Goal: Task Accomplishment & Management: Use online tool/utility

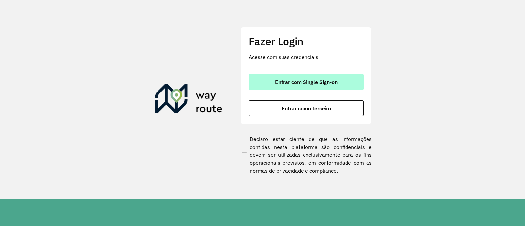
click at [296, 86] on button "Entrar com Single Sign-on" at bounding box center [306, 82] width 115 height 16
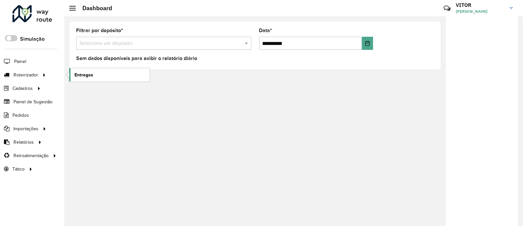
click at [92, 72] on span "Entregas" at bounding box center [83, 74] width 19 height 7
click at [382, 103] on div "**********" at bounding box center [293, 121] width 458 height 210
click at [441, 83] on div "**********" at bounding box center [293, 121] width 458 height 210
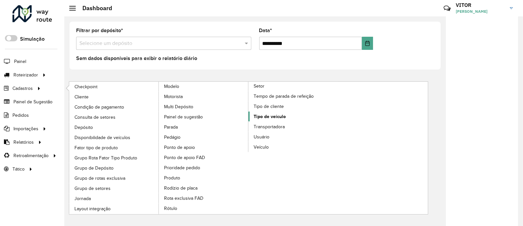
click at [275, 114] on span "Tipo de veículo" at bounding box center [269, 116] width 32 height 7
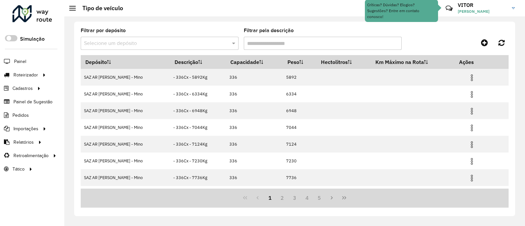
click at [142, 44] on input "text" at bounding box center [153, 44] width 138 height 8
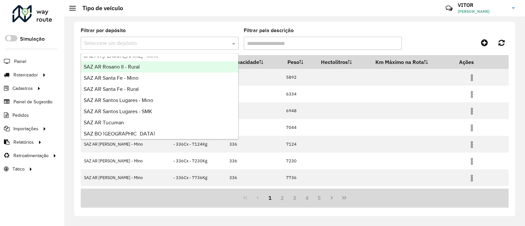
scroll to position [164, 0]
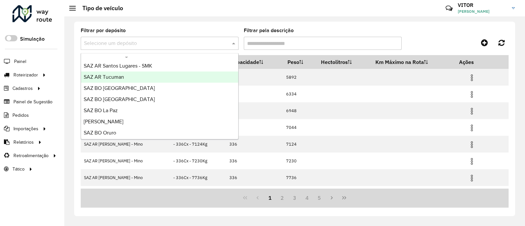
click at [145, 79] on div "SAZ AR Tucuman" at bounding box center [159, 76] width 157 height 11
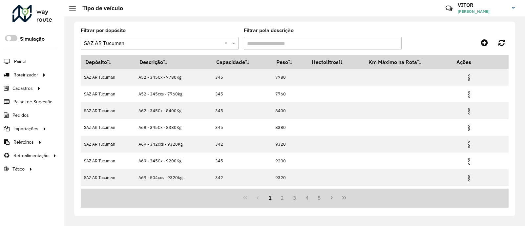
click at [300, 44] on input "Filtrar pela descrição" at bounding box center [323, 43] width 158 height 13
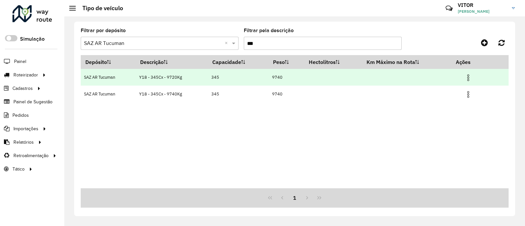
type input "***"
click at [470, 79] on img at bounding box center [468, 78] width 8 height 8
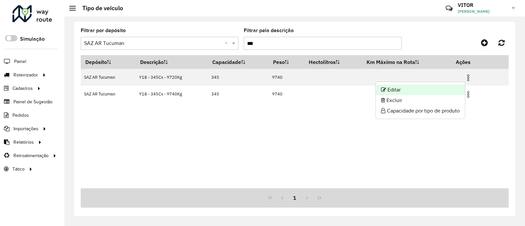
click at [417, 90] on li "Editar" at bounding box center [419, 90] width 89 height 10
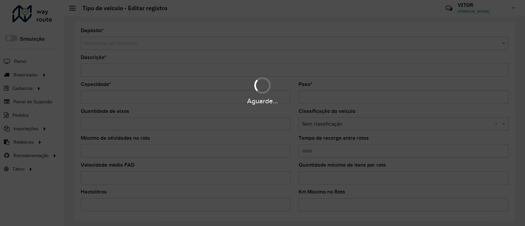
type input "**********"
type input "***"
type input "****"
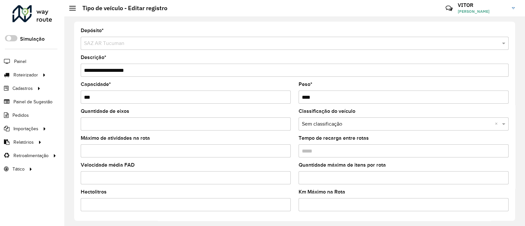
click at [127, 69] on input "**********" at bounding box center [295, 70] width 428 height 13
type input "**********"
click at [315, 97] on input "****" at bounding box center [403, 97] width 210 height 13
type input "*"
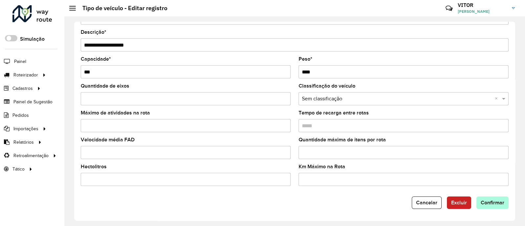
type input "****"
click at [484, 204] on span "Confirmar" at bounding box center [492, 203] width 24 height 6
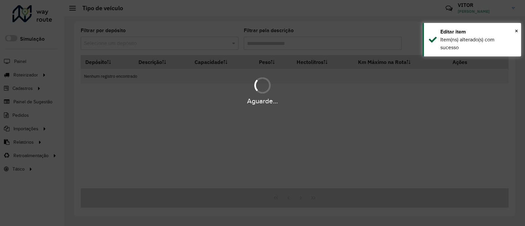
type input "***"
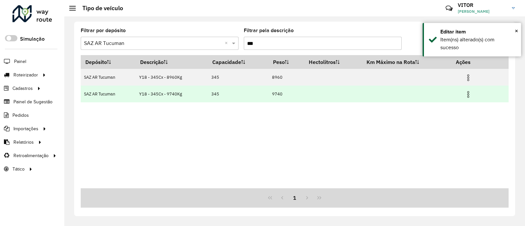
click at [471, 94] on img at bounding box center [468, 95] width 8 height 8
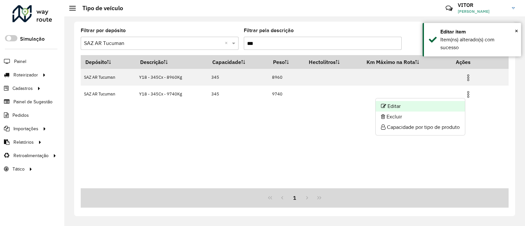
click at [423, 107] on li "Editar" at bounding box center [419, 106] width 89 height 10
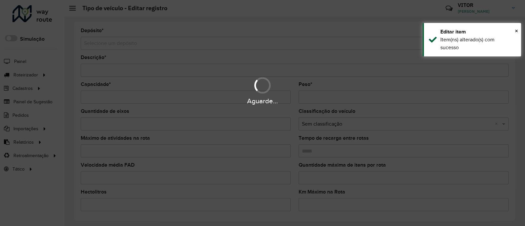
type input "**********"
type input "***"
type input "****"
type input "*****"
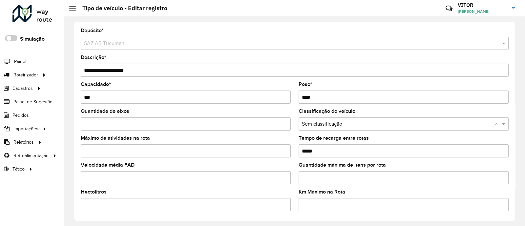
click at [127, 70] on input "**********" at bounding box center [295, 70] width 428 height 13
type input "**********"
click at [326, 99] on input "****" at bounding box center [403, 97] width 210 height 13
type input "*"
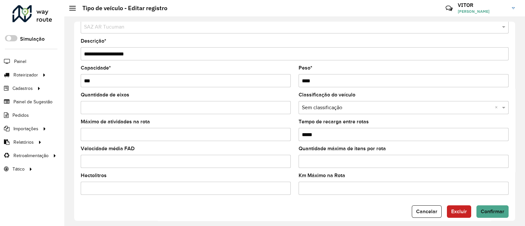
scroll to position [26, 0]
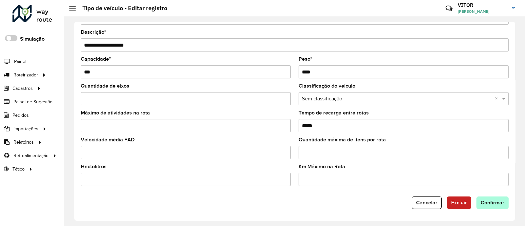
type input "****"
click at [483, 205] on span "Confirmar" at bounding box center [492, 203] width 24 height 6
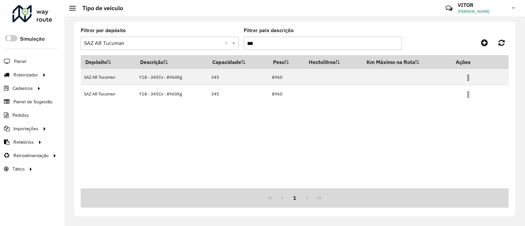
click at [274, 44] on input "***" at bounding box center [323, 43] width 158 height 13
type input "***"
click at [346, 108] on div "Depósito Descrição Capacidade Peso Hectolitros Km Máximo na Rota Ações SAZ AR T…" at bounding box center [295, 121] width 428 height 133
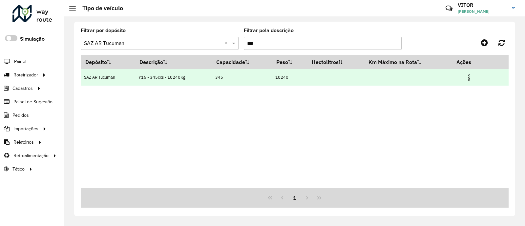
click at [469, 77] on img at bounding box center [469, 78] width 8 height 8
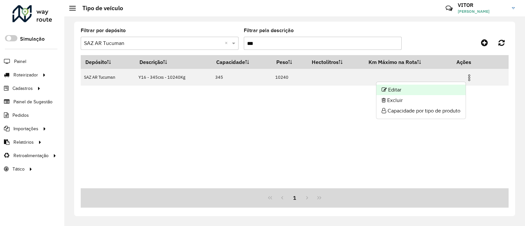
click at [433, 86] on li "Editar" at bounding box center [420, 90] width 89 height 10
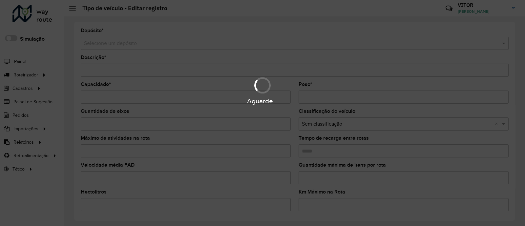
type input "**********"
type input "***"
type input "*****"
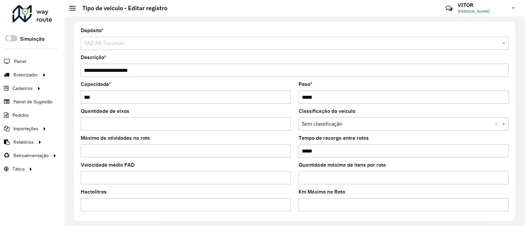
click at [125, 71] on input "**********" at bounding box center [295, 70] width 428 height 13
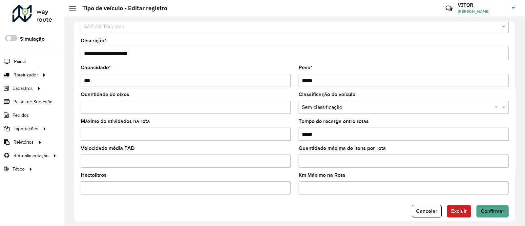
scroll to position [26, 0]
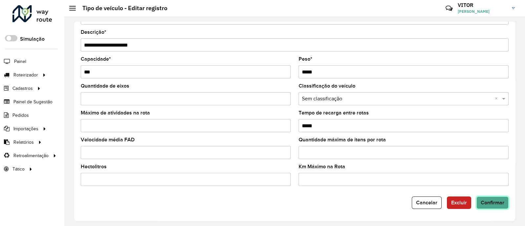
click at [483, 202] on span "Confirmar" at bounding box center [492, 203] width 24 height 6
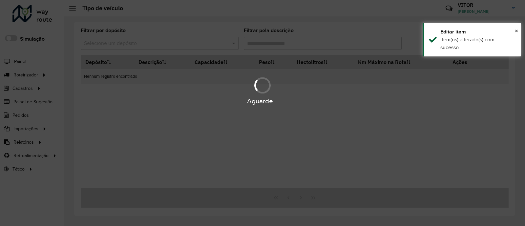
type input "***"
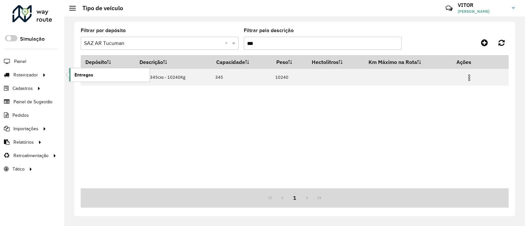
click at [80, 75] on span "Entregas" at bounding box center [83, 74] width 19 height 7
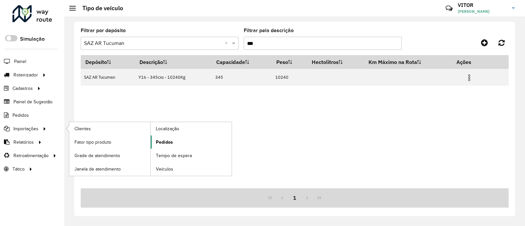
click at [174, 142] on link "Pedidos" at bounding box center [191, 141] width 81 height 13
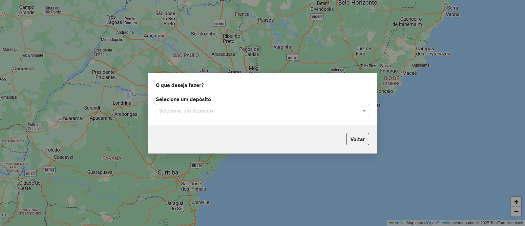
click at [219, 107] on input "text" at bounding box center [255, 111] width 193 height 8
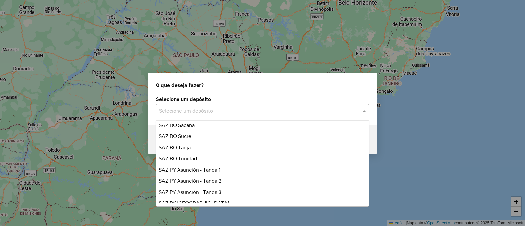
scroll to position [155, 0]
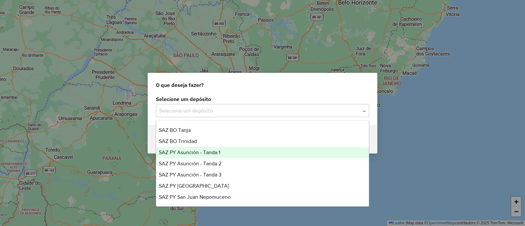
click at [401, 145] on div "O que deseja fazer? Selecione um depósito Selecione um depósito Voltar" at bounding box center [262, 113] width 525 height 226
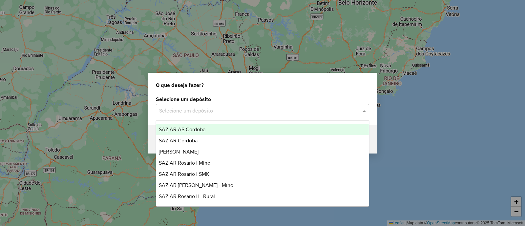
click at [317, 113] on input "text" at bounding box center [255, 111] width 193 height 8
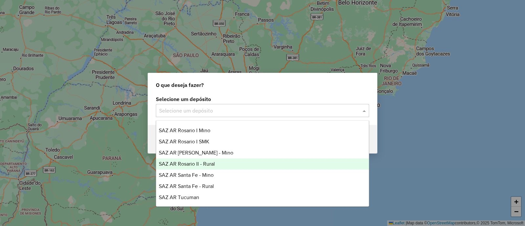
scroll to position [0, 0]
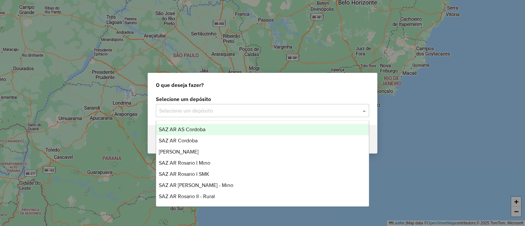
click at [453, 107] on div "O que deseja fazer? Selecione um depósito Selecione um depósito Voltar" at bounding box center [262, 113] width 525 height 226
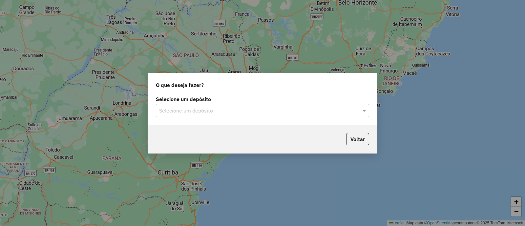
click at [216, 108] on input "text" at bounding box center [255, 111] width 193 height 8
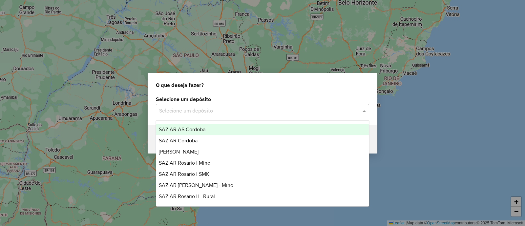
click at [450, 118] on div "O que deseja fazer? Selecione um depósito Selecione um depósito Voltar" at bounding box center [262, 113] width 525 height 226
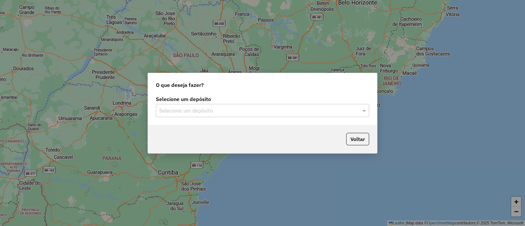
click at [450, 118] on div "O que deseja fazer? Selecione um depósito Selecione um depósito Voltar" at bounding box center [262, 113] width 525 height 226
click at [439, 141] on div "O que deseja fazer? Selecione um depósito Selecione um depósito Voltar" at bounding box center [262, 113] width 525 height 226
click at [219, 25] on div "O que deseja fazer? Selecione um depósito Selecione um depósito Voltar" at bounding box center [262, 113] width 525 height 226
click at [196, 107] on input "text" at bounding box center [255, 111] width 193 height 8
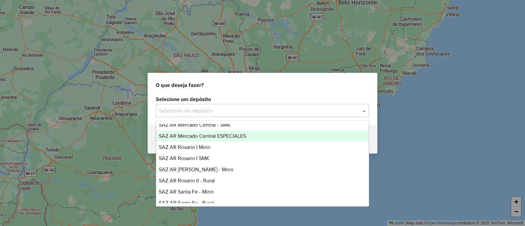
scroll to position [82, 0]
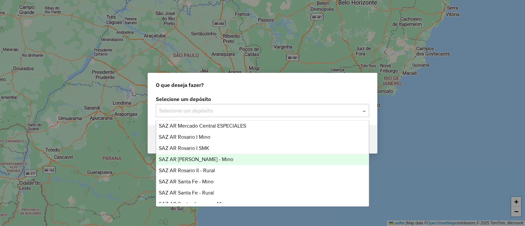
click at [220, 157] on div "SAZ AR [PERSON_NAME] - Mino" at bounding box center [262, 159] width 213 height 11
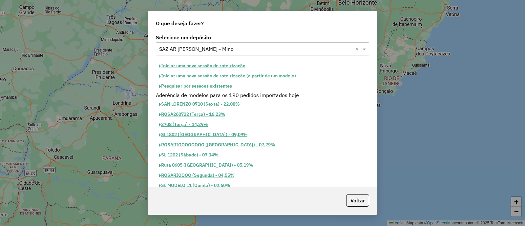
click at [204, 66] on button "Iniciar uma nova sessão de roteirização" at bounding box center [202, 66] width 92 height 10
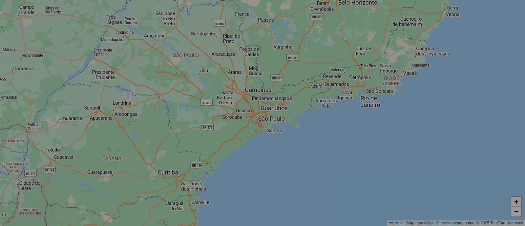
select select "*"
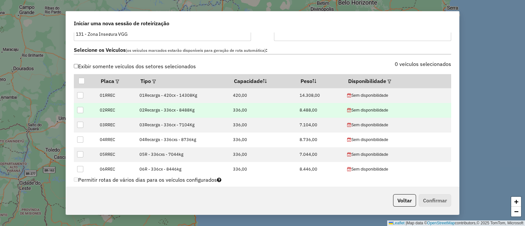
scroll to position [205, 0]
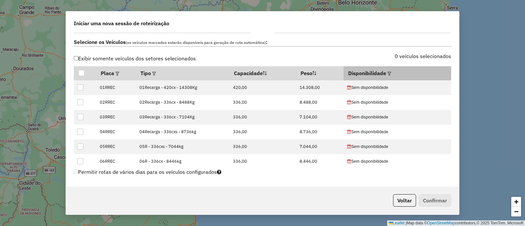
click at [386, 71] on div at bounding box center [388, 73] width 5 height 8
click at [387, 74] on em at bounding box center [389, 74] width 4 height 4
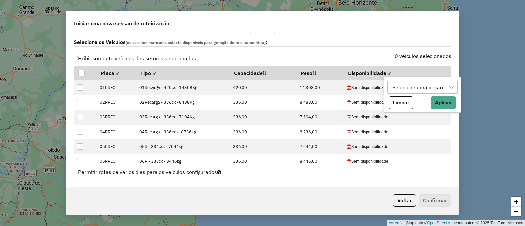
click at [402, 84] on div "Selecione uma opção" at bounding box center [417, 87] width 55 height 12
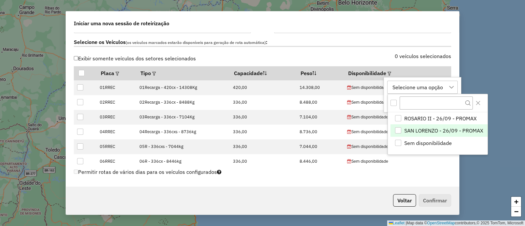
click at [433, 130] on span "SAN LORENZO - 26/09 - PROMAX" at bounding box center [443, 131] width 79 height 8
click at [478, 102] on icon "Close" at bounding box center [477, 102] width 5 height 5
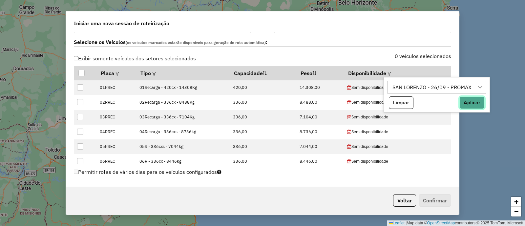
click at [466, 104] on button "Aplicar" at bounding box center [471, 102] width 25 height 12
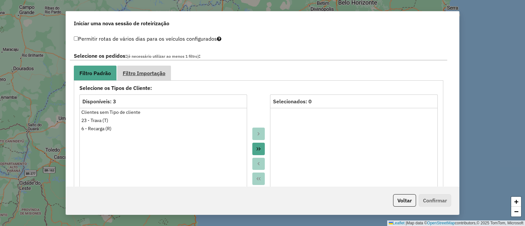
click at [154, 71] on span "Filtro Importação" at bounding box center [144, 73] width 43 height 5
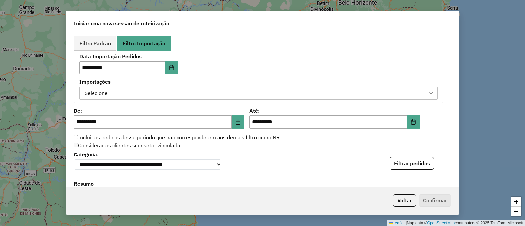
scroll to position [369, 0]
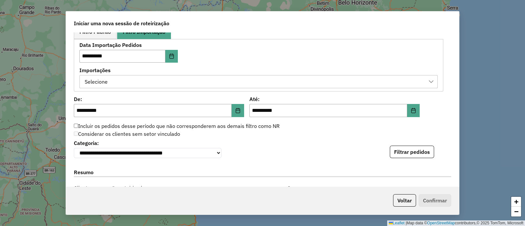
click at [221, 84] on div "Selecione" at bounding box center [253, 81] width 342 height 12
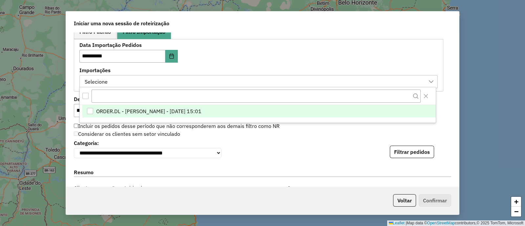
scroll to position [5, 30]
click at [201, 108] on span "ORDER.DL - VITOR GUILHERME EUGENIO DE OLIVEIRA - 25/09/2025 15:01" at bounding box center [148, 112] width 105 height 8
click at [236, 61] on div "**********" at bounding box center [258, 66] width 358 height 46
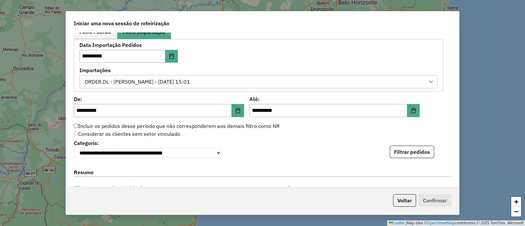
scroll to position [410, 0]
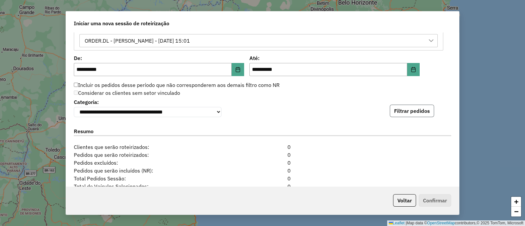
click at [397, 114] on button "Filtrar pedidos" at bounding box center [412, 111] width 44 height 12
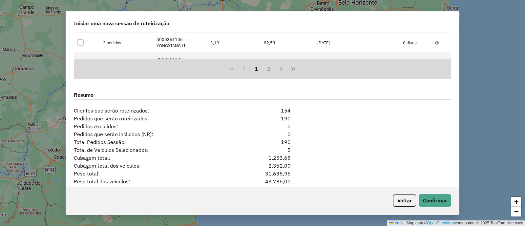
scroll to position [610, 0]
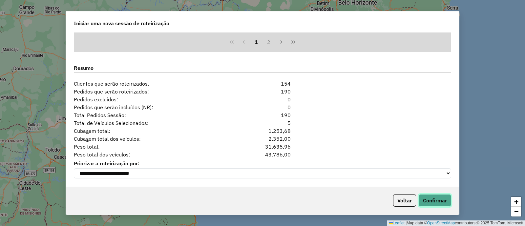
click at [443, 200] on button "Confirmar" at bounding box center [434, 200] width 32 height 12
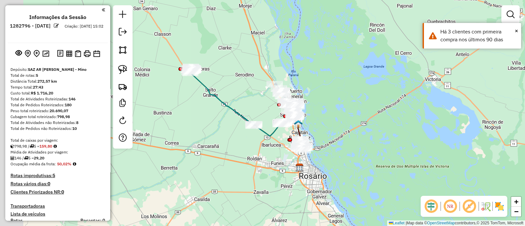
drag, startPoint x: 175, startPoint y: 74, endPoint x: 233, endPoint y: 168, distance: 110.4
click at [233, 168] on div "Janela de atendimento Grade de atendimento Capacidade Transportadoras Veículos …" at bounding box center [262, 113] width 525 height 226
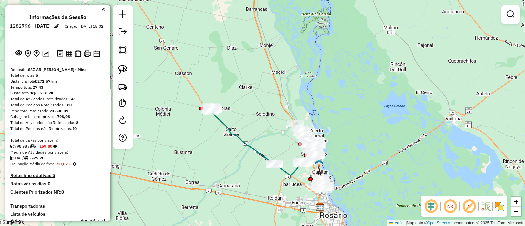
click at [501, 206] on img at bounding box center [499, 206] width 10 height 10
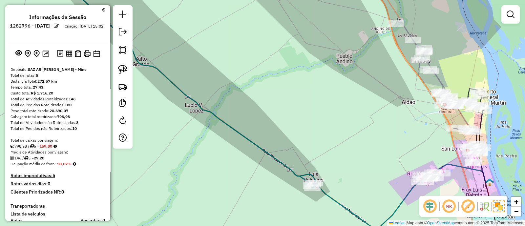
click at [257, 146] on icon at bounding box center [186, 82] width 257 height 211
select select "**********"
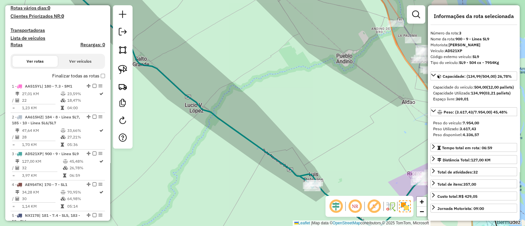
scroll to position [319, 0]
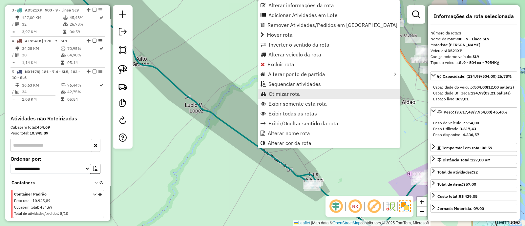
click at [278, 93] on span "Otimizar rota" at bounding box center [284, 93] width 31 height 5
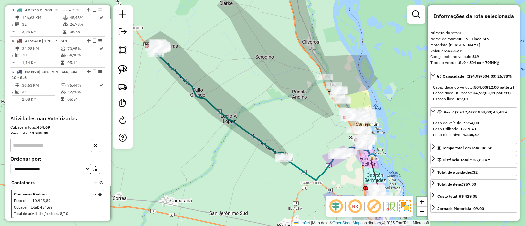
click at [241, 129] on icon at bounding box center [219, 100] width 132 height 117
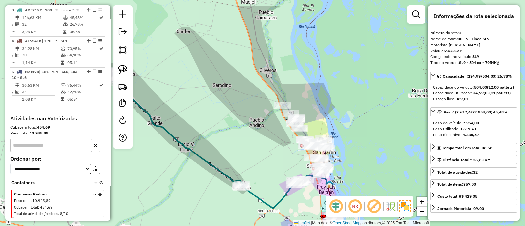
drag, startPoint x: 284, startPoint y: 115, endPoint x: 241, endPoint y: 144, distance: 51.1
click at [241, 144] on div "Janela de atendimento Grade de atendimento Capacidade Transportadoras Veículos …" at bounding box center [262, 113] width 525 height 226
click at [270, 138] on div "Janela de atendimento Grade de atendimento Capacidade Transportadoras Veículos …" at bounding box center [262, 113] width 525 height 226
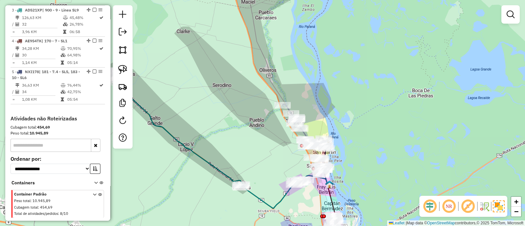
click at [257, 196] on icon at bounding box center [285, 191] width 89 height 33
select select "**********"
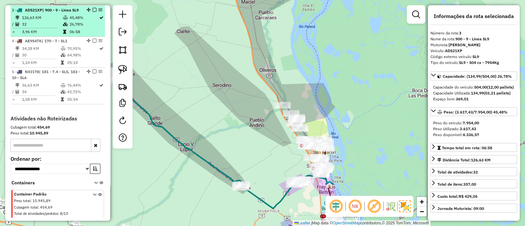
click at [92, 8] on em at bounding box center [94, 10] width 4 height 4
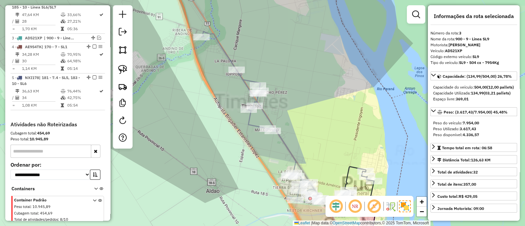
click at [290, 150] on icon at bounding box center [261, 116] width 120 height 171
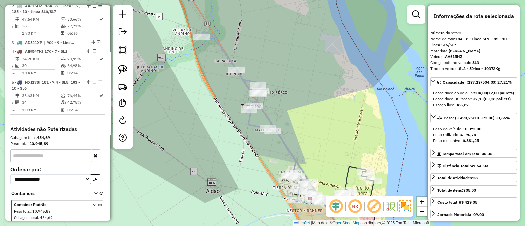
scroll to position [283, 0]
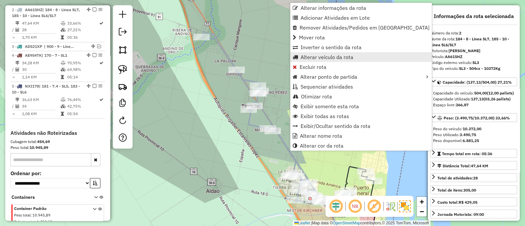
click at [316, 58] on span "Alterar veículo da rota" at bounding box center [326, 56] width 53 height 5
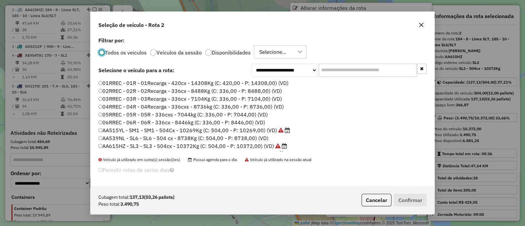
scroll to position [3, 2]
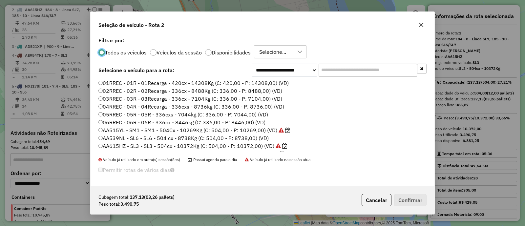
click at [205, 51] on div at bounding box center [208, 52] width 7 height 7
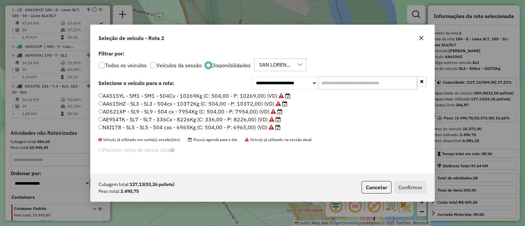
click at [137, 120] on label "AE954TK - SL7 - SL7 - 336Cx - 8226Kg (C: 336,00 - P: 8226,00) (VD)" at bounding box center [189, 119] width 182 height 8
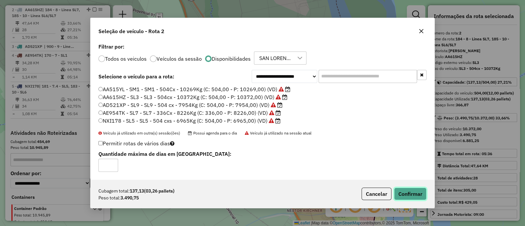
click at [421, 193] on button "Confirmar" at bounding box center [410, 194] width 32 height 12
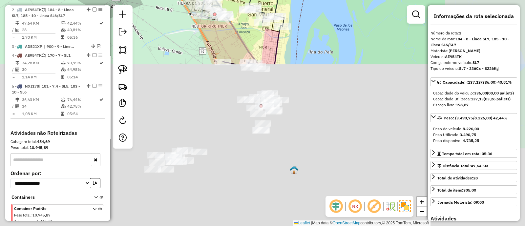
drag, startPoint x: 320, startPoint y: 169, endPoint x: 225, endPoint y: -16, distance: 208.1
click at [225, 0] on html "Aguarde... Pop-up bloqueado! Seu navegador bloqueou automáticamente a abertura …" at bounding box center [262, 113] width 525 height 226
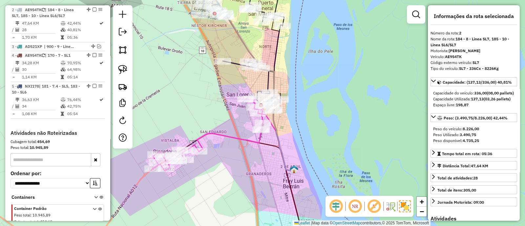
drag, startPoint x: 247, startPoint y: 176, endPoint x: 235, endPoint y: 94, distance: 83.3
click at [235, 96] on div "Janela de atendimento Grade de atendimento Capacidade Transportadoras Veículos …" at bounding box center [262, 113] width 525 height 226
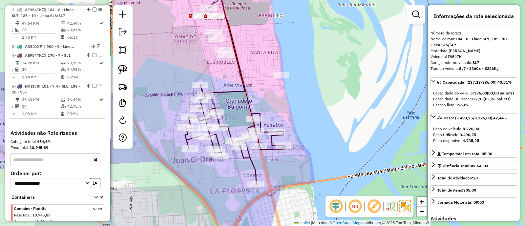
click at [222, 91] on icon at bounding box center [222, 35] width 44 height 116
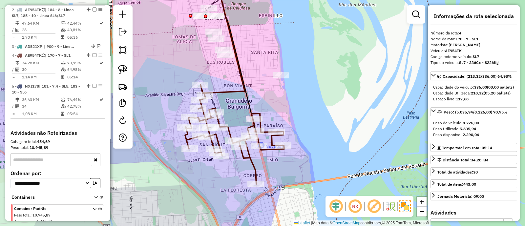
scroll to position [327, 0]
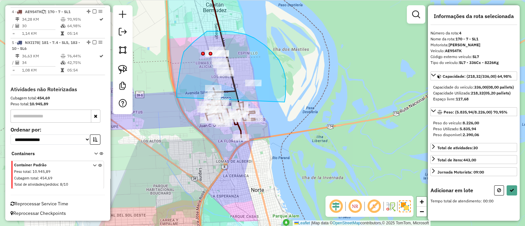
drag, startPoint x: 283, startPoint y: 70, endPoint x: 176, endPoint y: 97, distance: 110.4
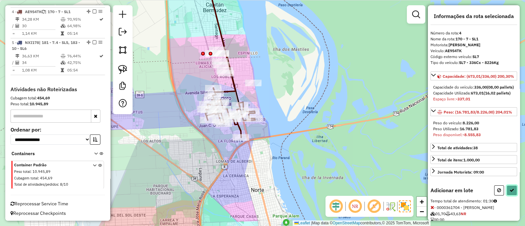
click at [511, 195] on button at bounding box center [511, 190] width 10 height 10
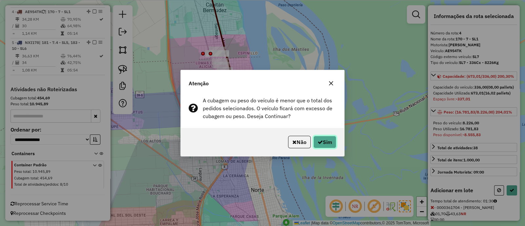
click at [327, 145] on button "Sim" at bounding box center [324, 142] width 23 height 12
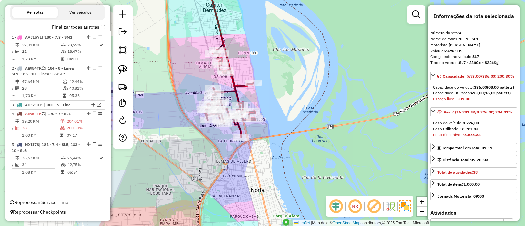
scroll to position [224, 0]
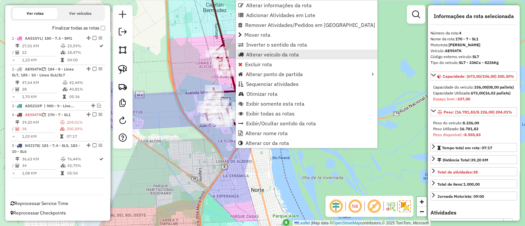
click at [263, 56] on span "Alterar veículo da rota" at bounding box center [272, 54] width 53 height 5
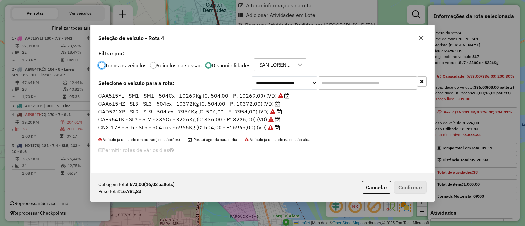
scroll to position [3, 2]
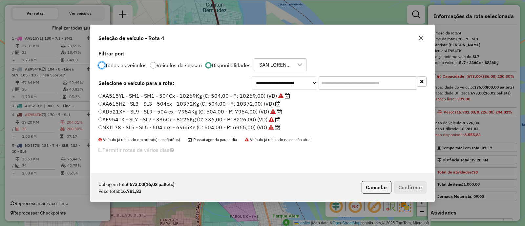
click at [150, 97] on label "AA515YL - SM1 - SM1 - 504Cx - 10269Kg (C: 504,00 - P: 10269,00) (VD)" at bounding box center [194, 96] width 192 height 8
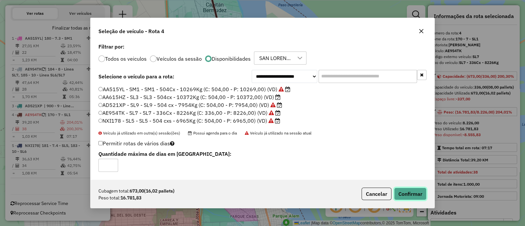
click at [417, 192] on button "Confirmar" at bounding box center [410, 194] width 32 height 12
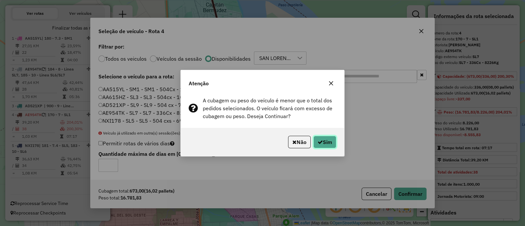
click at [321, 138] on button "Sim" at bounding box center [324, 142] width 23 height 12
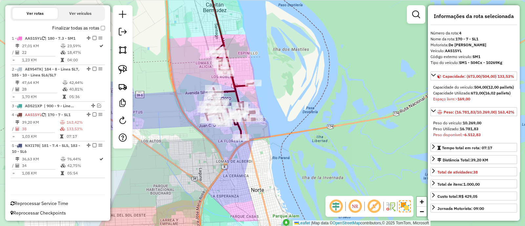
click at [234, 87] on icon at bounding box center [230, 94] width 50 height 88
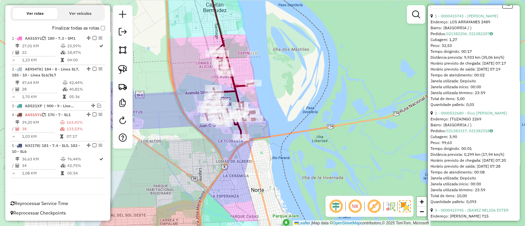
scroll to position [205, 0]
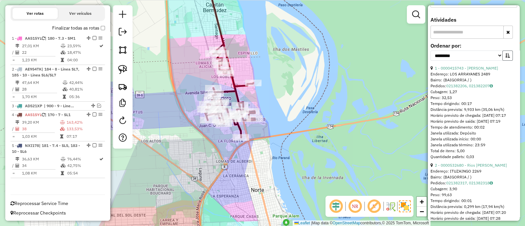
click at [504, 61] on button "button" at bounding box center [507, 56] width 10 height 10
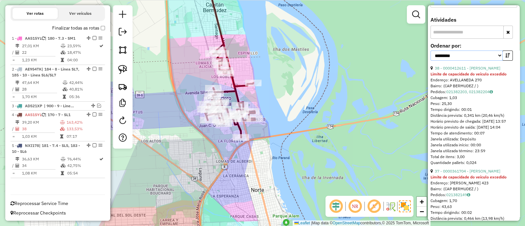
drag, startPoint x: 479, startPoint y: 81, endPoint x: 474, endPoint y: 81, distance: 5.3
click at [479, 61] on select "**********" at bounding box center [466, 56] width 72 height 10
select select "**********"
click at [430, 61] on select "**********" at bounding box center [466, 56] width 72 height 10
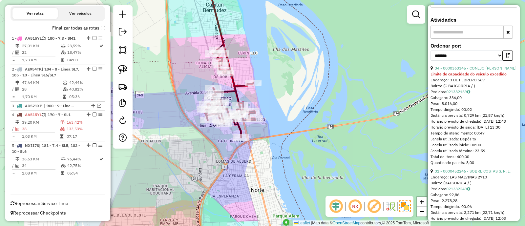
click at [472, 71] on link "34 - 0000363345 - CONEJO JUAN ALBERTO" at bounding box center [476, 68] width 82 height 5
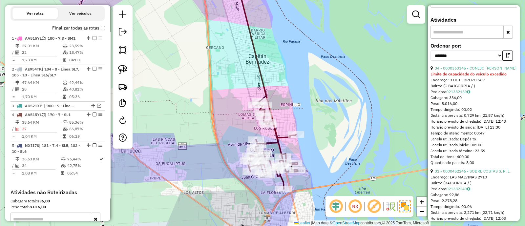
scroll to position [193, 0]
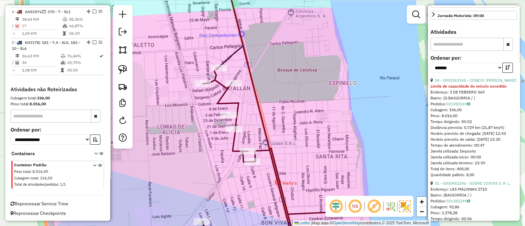
click at [264, 124] on icon at bounding box center [246, 107] width 89 height 260
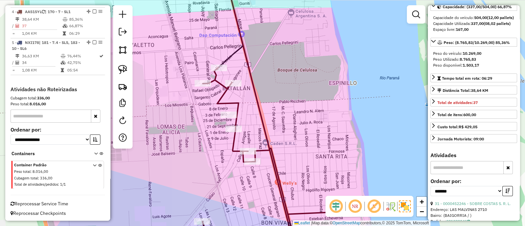
scroll to position [0, 0]
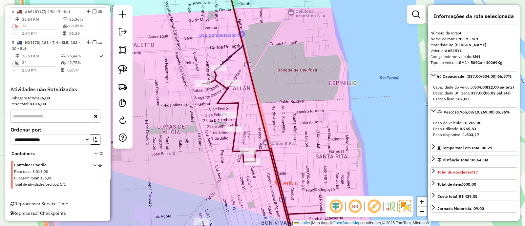
click at [302, 112] on div "Janela de atendimento Grade de atendimento Capacidade Transportadoras Veículos …" at bounding box center [262, 113] width 525 height 226
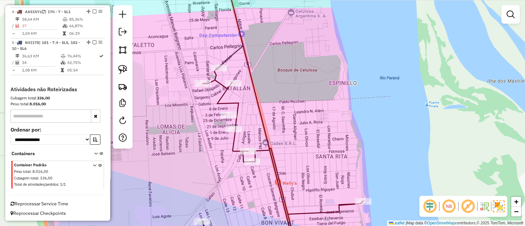
click at [233, 104] on icon at bounding box center [282, 158] width 160 height 181
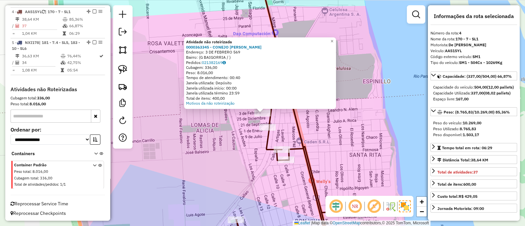
click at [227, 125] on div "Atividade não roteirizada 0000363345 - CONEJO JUAN ALBERTO Endereço: 3 DE FEBRE…" at bounding box center [262, 113] width 525 height 226
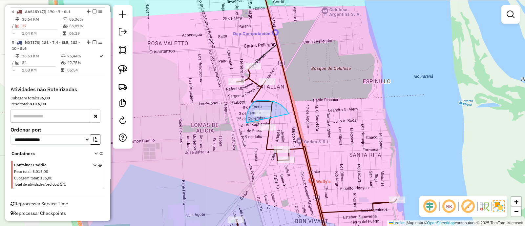
drag, startPoint x: 278, startPoint y: 103, endPoint x: 246, endPoint y: 123, distance: 37.2
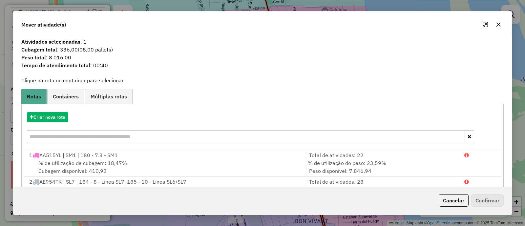
click at [500, 23] on icon "button" at bounding box center [498, 25] width 4 height 4
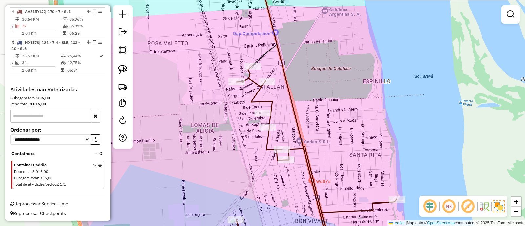
click at [253, 97] on icon at bounding box center [316, 157] width 160 height 183
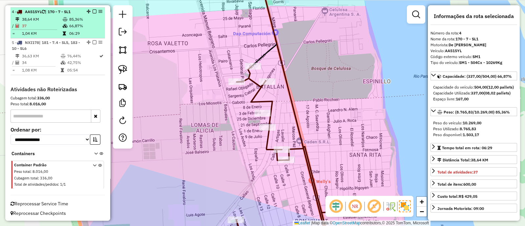
click at [92, 10] on em at bounding box center [94, 12] width 4 height 4
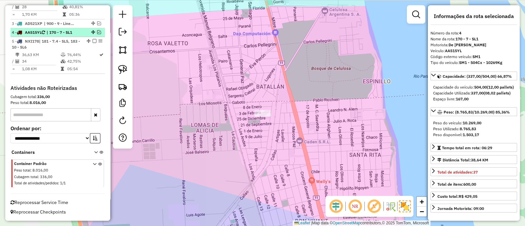
scroll to position [305, 0]
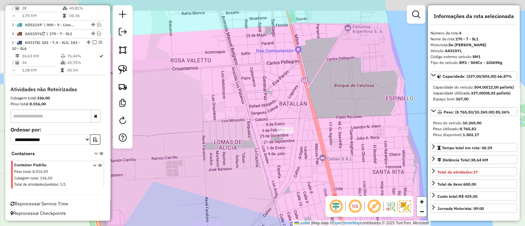
drag, startPoint x: 239, startPoint y: 106, endPoint x: 268, endPoint y: 127, distance: 35.4
click at [268, 127] on div "Janela de atendimento Grade de atendimento Capacidade Transportadoras Veículos …" at bounding box center [262, 113] width 525 height 226
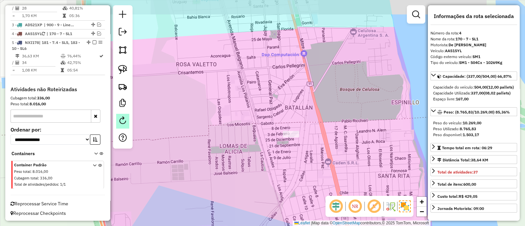
click at [126, 118] on link at bounding box center [122, 121] width 13 height 15
select select "*"
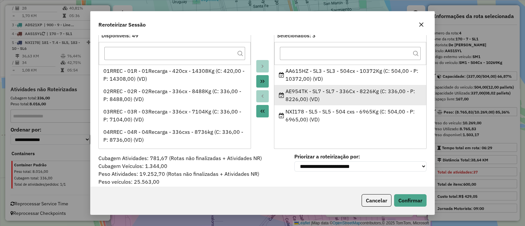
scroll to position [24, 0]
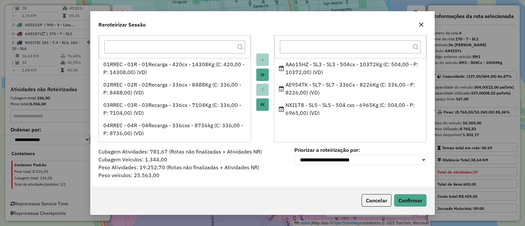
click at [421, 28] on button "button" at bounding box center [421, 24] width 10 height 10
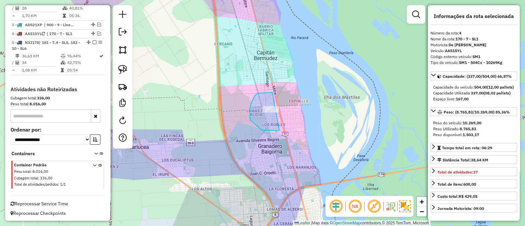
drag, startPoint x: 269, startPoint y: 92, endPoint x: 305, endPoint y: 125, distance: 48.3
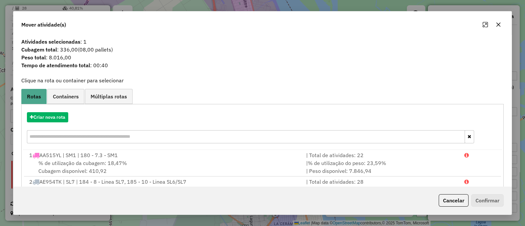
click at [496, 24] on icon "button" at bounding box center [498, 24] width 5 height 5
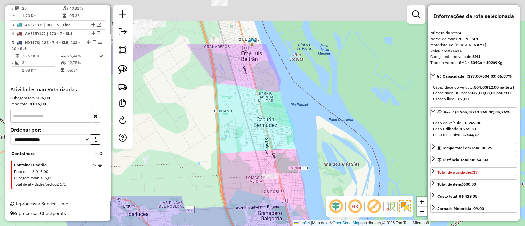
drag, startPoint x: 261, startPoint y: 40, endPoint x: 261, endPoint y: 109, distance: 68.9
click at [261, 108] on div "Janela de atendimento Grade de atendimento Capacidade Transportadoras Veículos …" at bounding box center [262, 113] width 525 height 226
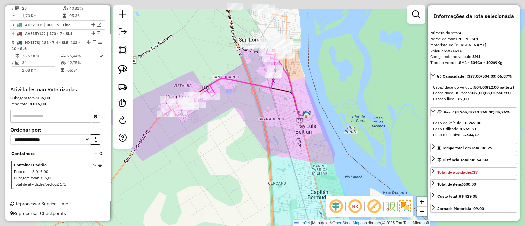
drag, startPoint x: 245, startPoint y: 51, endPoint x: 307, endPoint y: 137, distance: 106.6
click at [310, 137] on div "Janela de atendimento Grade de atendimento Capacidade Transportadoras Veículos …" at bounding box center [262, 113] width 525 height 226
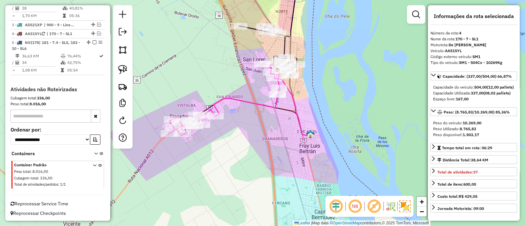
click at [252, 102] on icon at bounding box center [224, 100] width 112 height 72
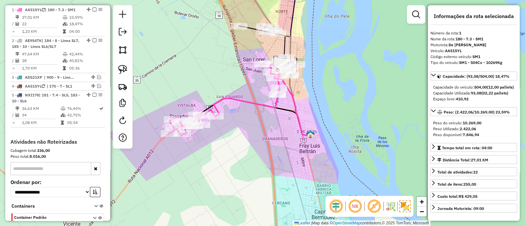
click at [234, 126] on div "Janela de atendimento Grade de atendimento Capacidade Transportadoras Veículos …" at bounding box center [262, 113] width 525 height 226
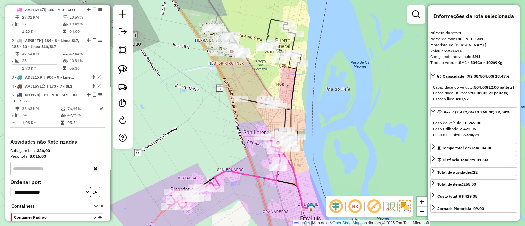
click at [292, 91] on icon at bounding box center [270, 85] width 61 height 132
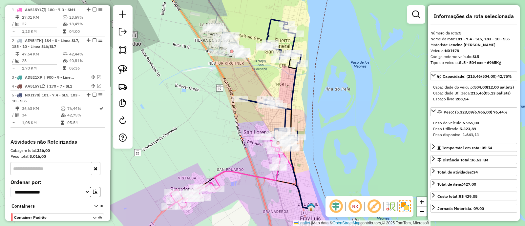
scroll to position [305, 0]
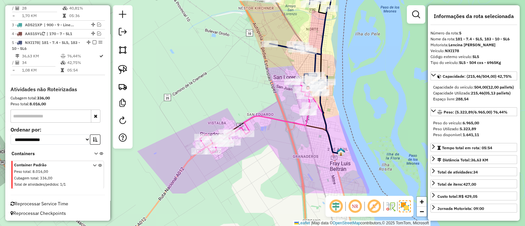
drag, startPoint x: 319, startPoint y: 106, endPoint x: 349, endPoint y: 51, distance: 63.2
click at [349, 51] on div "Janela de atendimento Grade de atendimento Capacidade Transportadoras Veículos …" at bounding box center [262, 113] width 525 height 226
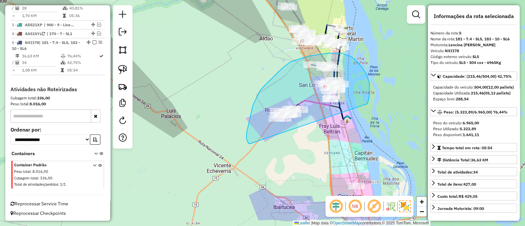
drag, startPoint x: 367, startPoint y: 104, endPoint x: 250, endPoint y: 144, distance: 124.0
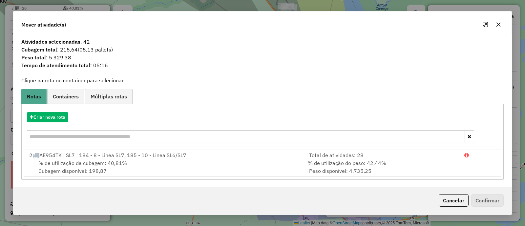
click at [498, 24] on icon "button" at bounding box center [498, 24] width 5 height 5
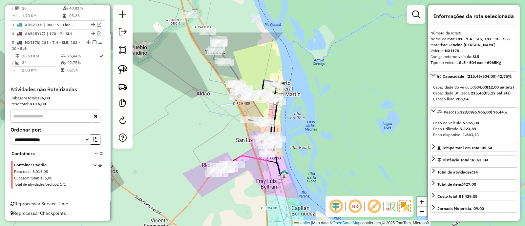
drag, startPoint x: 315, startPoint y: 129, endPoint x: 253, endPoint y: 184, distance: 83.4
click at [253, 184] on div "Janela de atendimento Grade de atendimento Capacidade Transportadoras Veículos …" at bounding box center [262, 113] width 525 height 226
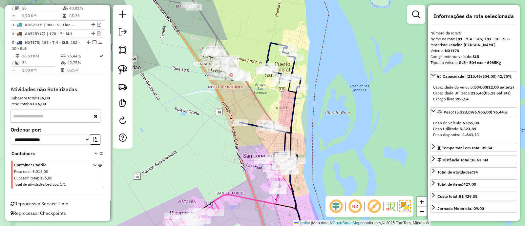
click at [216, 36] on icon at bounding box center [206, 28] width 73 height 102
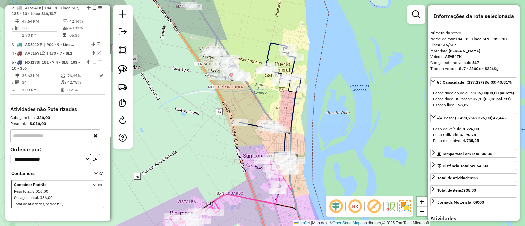
scroll to position [283, 0]
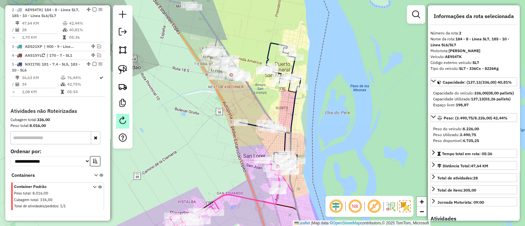
click at [123, 123] on em at bounding box center [123, 120] width 8 height 8
select select "*"
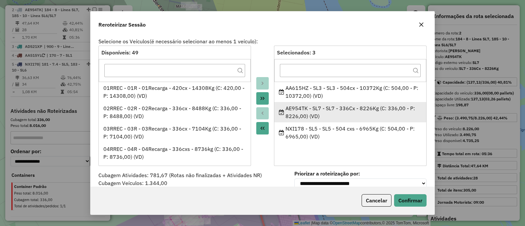
scroll to position [24, 0]
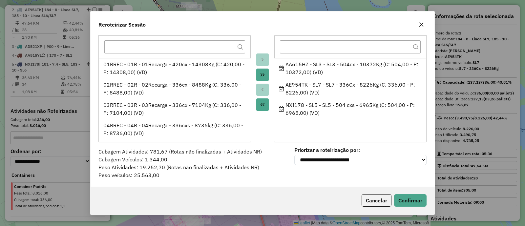
click at [423, 25] on icon "button" at bounding box center [420, 24] width 5 height 5
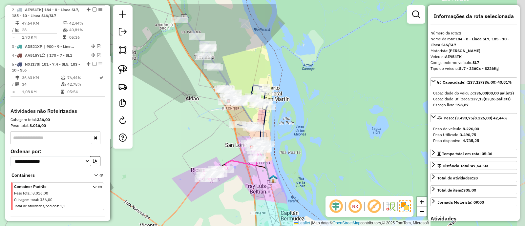
drag, startPoint x: 284, startPoint y: 168, endPoint x: 251, endPoint y: 195, distance: 42.9
click at [251, 195] on div "Janela de atendimento Grade de atendimento Capacidade Transportadoras Veículos …" at bounding box center [262, 113] width 525 height 226
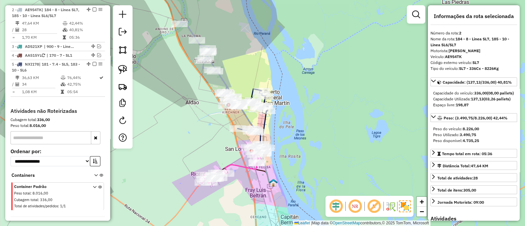
drag, startPoint x: 200, startPoint y: 105, endPoint x: 206, endPoint y: 137, distance: 32.5
click at [206, 137] on div "Janela de atendimento Grade de atendimento Capacidade Transportadoras Veículos …" at bounding box center [262, 113] width 525 height 226
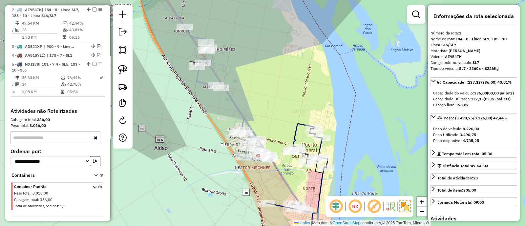
click at [235, 105] on icon at bounding box center [210, 74] width 120 height 171
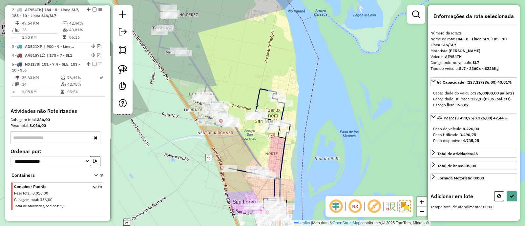
drag, startPoint x: 295, startPoint y: 184, endPoint x: 257, endPoint y: 148, distance: 52.2
click at [255, 148] on div "Janela de atendimento Grade de atendimento Capacidade Transportadoras Veículos …" at bounding box center [262, 113] width 525 height 226
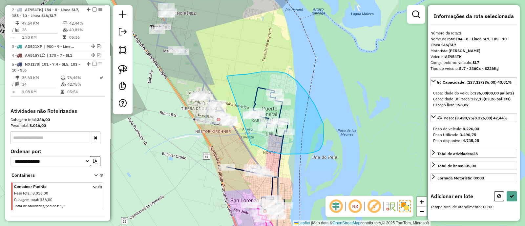
drag, startPoint x: 251, startPoint y: 145, endPoint x: 221, endPoint y: 76, distance: 75.1
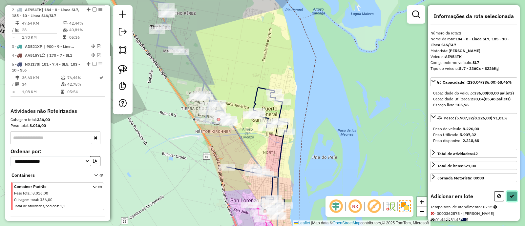
click at [509, 198] on icon at bounding box center [511, 196] width 5 height 5
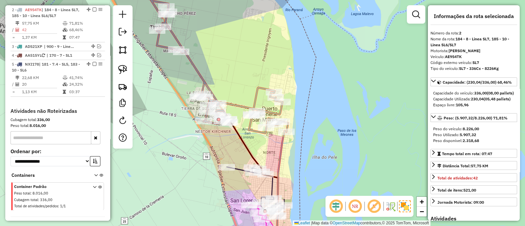
click at [200, 75] on icon at bounding box center [212, 55] width 152 height 156
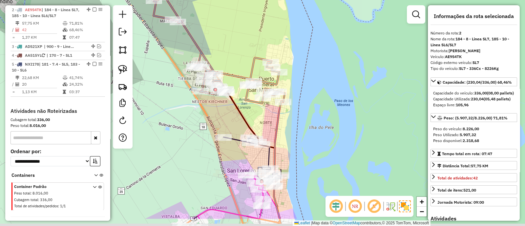
drag, startPoint x: 226, startPoint y: 126, endPoint x: 218, endPoint y: 76, distance: 50.5
click at [218, 76] on div "Janela de atendimento Grade de atendimento Capacidade Transportadoras Veículos …" at bounding box center [262, 113] width 525 height 226
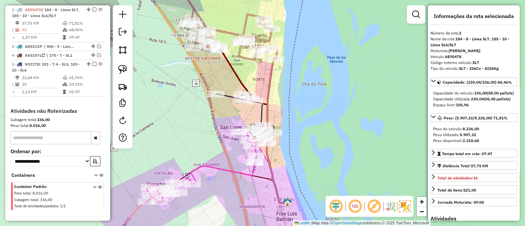
click at [223, 168] on icon at bounding box center [201, 168] width 112 height 72
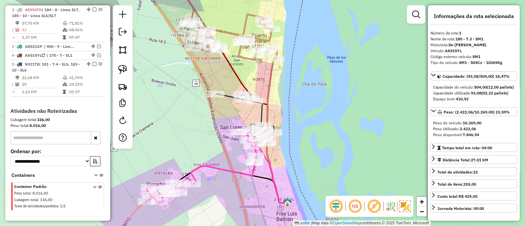
scroll to position [252, 0]
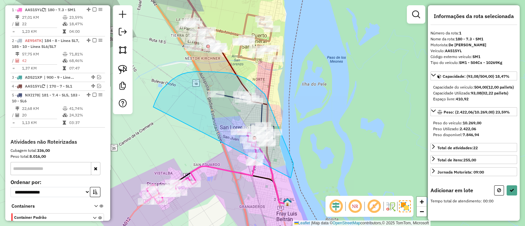
drag, startPoint x: 293, startPoint y: 163, endPoint x: 153, endPoint y: 107, distance: 151.0
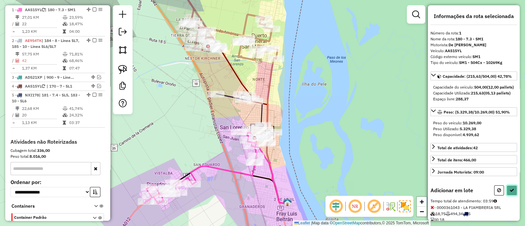
click at [513, 195] on button at bounding box center [511, 190] width 10 height 10
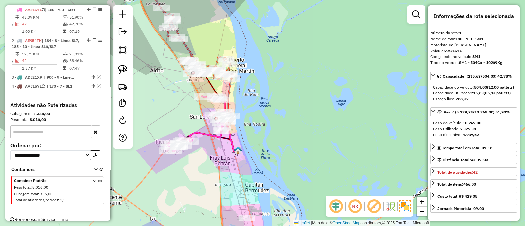
drag, startPoint x: 164, startPoint y: 98, endPoint x: 179, endPoint y: 102, distance: 15.3
click at [185, 98] on div "Janela de atendimento Grade de atendimento Capacidade Transportadoras Veículos …" at bounding box center [262, 113] width 525 height 226
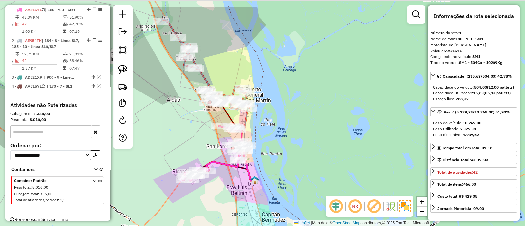
drag, startPoint x: 169, startPoint y: 101, endPoint x: 180, endPoint y: 132, distance: 33.0
click at [175, 136] on div "Janela de atendimento Grade de atendimento Capacidade Transportadoras Veículos …" at bounding box center [262, 113] width 525 height 226
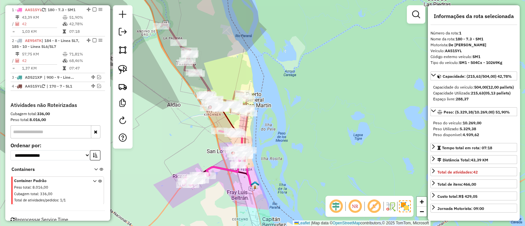
click at [205, 83] on icon at bounding box center [205, 69] width 89 height 91
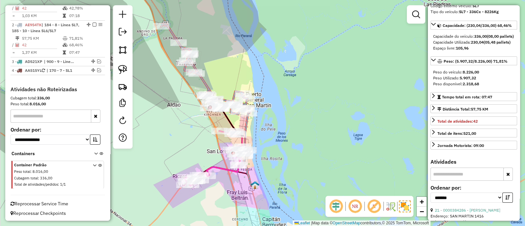
scroll to position [123, 0]
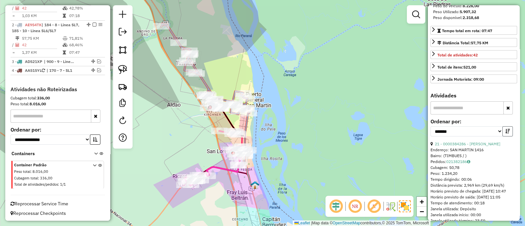
drag, startPoint x: 508, startPoint y: 142, endPoint x: 495, endPoint y: 142, distance: 12.8
click at [508, 136] on button "button" at bounding box center [507, 131] width 10 height 10
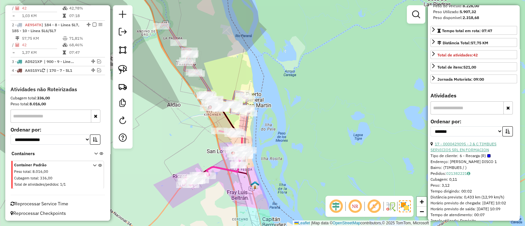
click at [467, 152] on link "17 - 0000429095 - J & C TIMBUES SERVICIOS SRL EN FORMACION" at bounding box center [463, 146] width 66 height 11
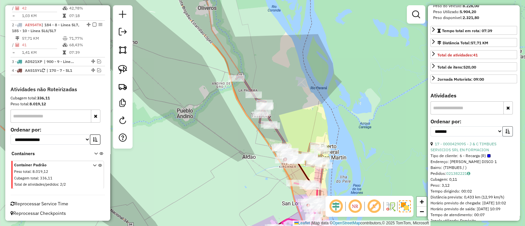
click at [506, 133] on icon "button" at bounding box center [507, 131] width 5 height 5
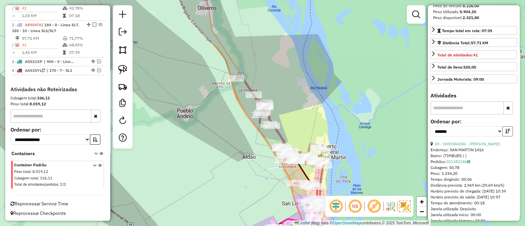
click at [506, 133] on icon "button" at bounding box center [507, 131] width 5 height 5
click at [472, 146] on link "11 - 0000476322 - MARIA CARINA" at bounding box center [468, 143] width 66 height 5
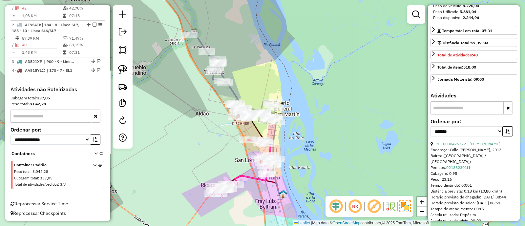
scroll to position [41, 0]
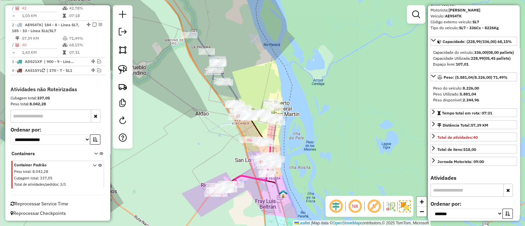
click at [233, 91] on icon at bounding box center [233, 77] width 89 height 91
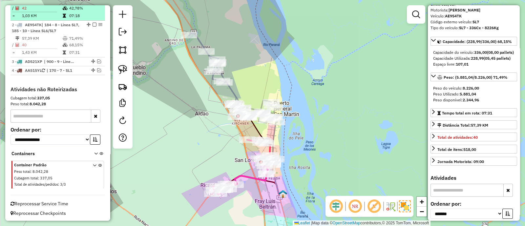
click at [93, 24] on em at bounding box center [94, 25] width 4 height 4
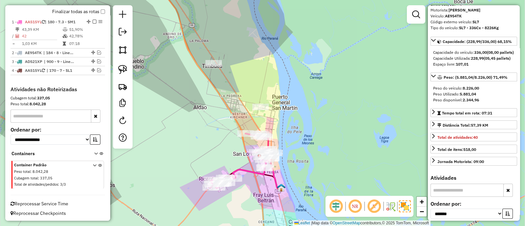
drag, startPoint x: 262, startPoint y: 125, endPoint x: 256, endPoint y: 86, distance: 39.9
click at [256, 86] on div "Janela de atendimento Grade de atendimento Capacidade Transportadoras Veículos …" at bounding box center [262, 113] width 525 height 226
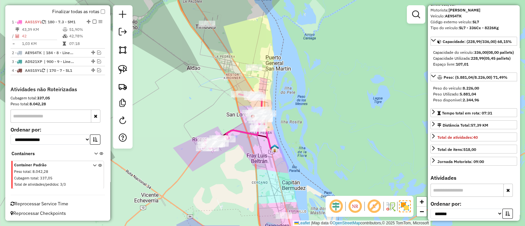
click at [233, 130] on icon at bounding box center [235, 121] width 64 height 55
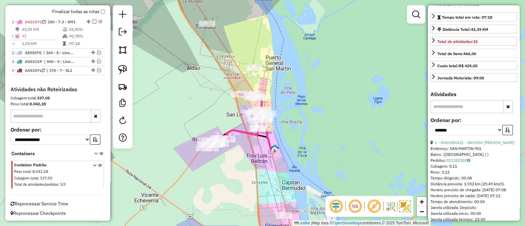
scroll to position [164, 0]
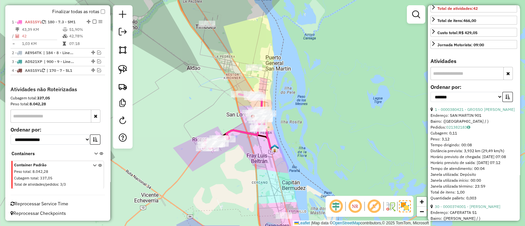
click at [476, 107] on div "**********" at bounding box center [473, 96] width 87 height 22
click at [478, 112] on link "1 - 0000380421 - GROSSO MAXIMILIANO JOEL AMARU" at bounding box center [475, 109] width 80 height 5
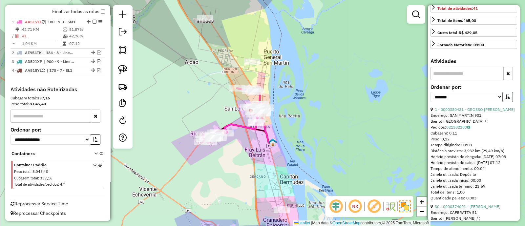
click at [506, 99] on icon "button" at bounding box center [507, 96] width 5 height 5
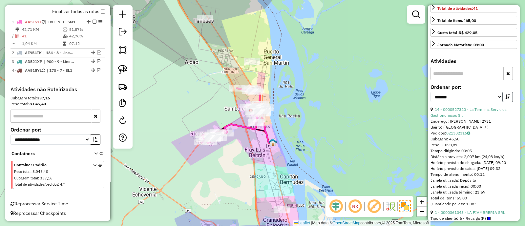
click at [506, 99] on icon "button" at bounding box center [507, 96] width 5 height 5
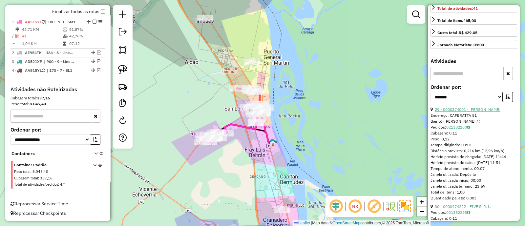
click at [472, 112] on link "29 - 0000374001 - LADISA HERNAN DANIEL" at bounding box center [468, 109] width 66 height 5
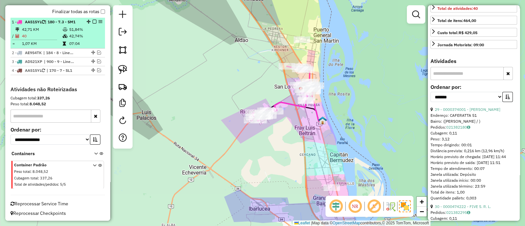
click at [85, 30] on td "51,84%" at bounding box center [85, 29] width 33 height 7
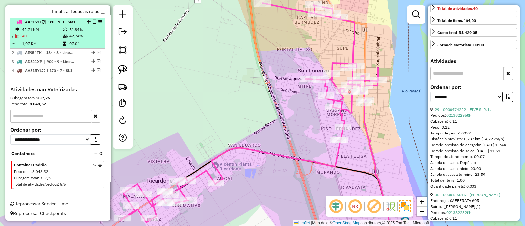
click at [93, 22] on em at bounding box center [94, 22] width 4 height 4
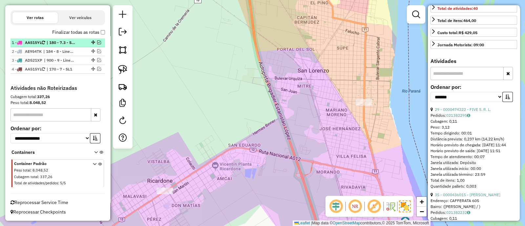
scroll to position [218, 0]
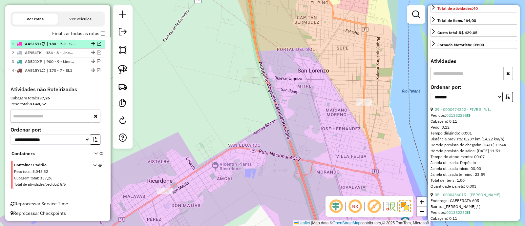
click at [97, 43] on em at bounding box center [99, 44] width 4 height 4
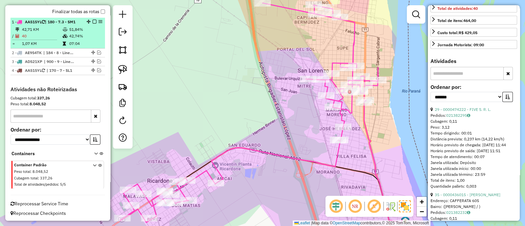
click at [95, 29] on td "51,84%" at bounding box center [85, 29] width 33 height 7
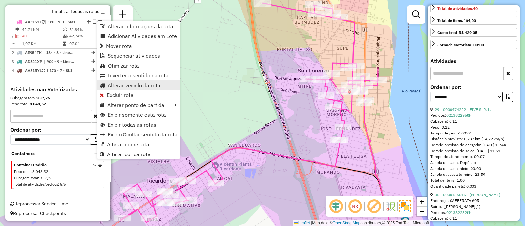
click at [127, 87] on span "Alterar veículo da rota" at bounding box center [134, 85] width 53 height 5
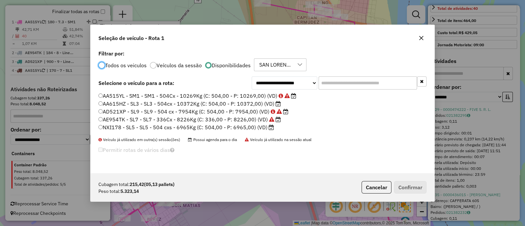
click at [127, 87] on div "**********" at bounding box center [262, 113] width 525 height 226
click at [234, 127] on label "NXI178 - SL5 - SL5 - 504 cxs - 6965Kg (C: 504,00 - P: 6965,00) (VD)" at bounding box center [185, 127] width 175 height 8
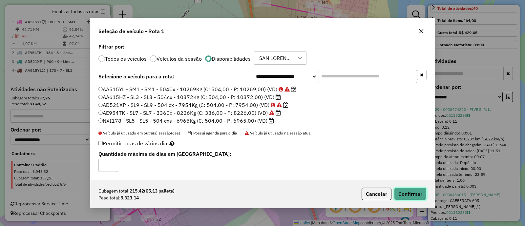
click at [415, 195] on button "Confirmar" at bounding box center [410, 194] width 32 height 12
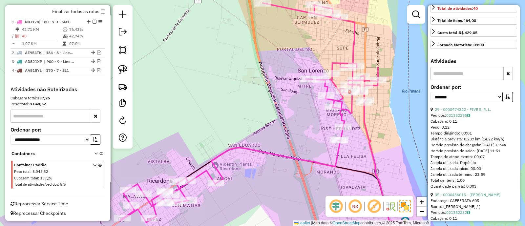
click at [92, 20] on em at bounding box center [94, 22] width 4 height 4
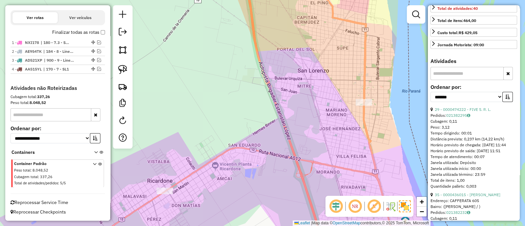
scroll to position [218, 0]
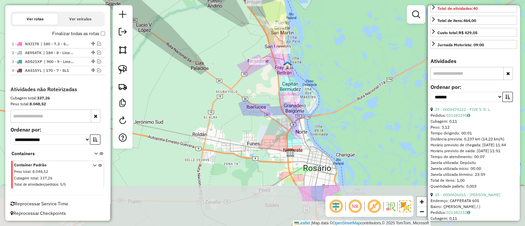
drag, startPoint x: 312, startPoint y: 120, endPoint x: 301, endPoint y: 74, distance: 47.3
click at [301, 74] on div "Janela de atendimento Grade de atendimento Capacidade Transportadoras Veículos …" at bounding box center [262, 113] width 525 height 226
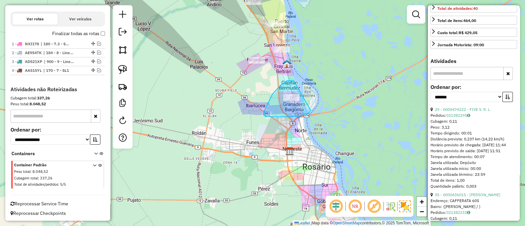
drag, startPoint x: 290, startPoint y: 81, endPoint x: 311, endPoint y: 110, distance: 35.8
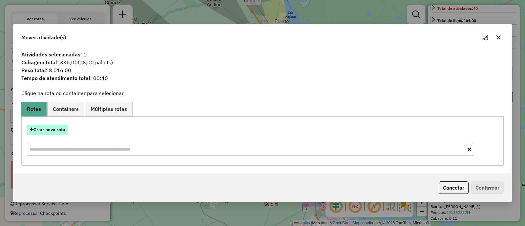
click at [54, 131] on button "Criar nova rota" at bounding box center [47, 130] width 41 height 10
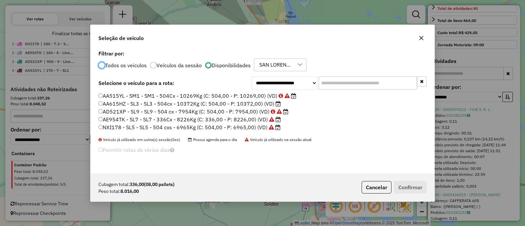
scroll to position [3, 2]
click at [225, 104] on label "AA615HZ - SL3 - SL3 - 504cx - 10372Kg (C: 504,00 - P: 10372,00) (VD)" at bounding box center [189, 104] width 182 height 8
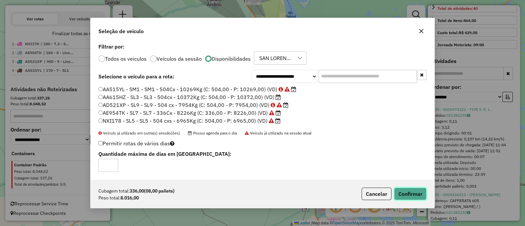
click at [413, 194] on button "Confirmar" at bounding box center [410, 194] width 32 height 12
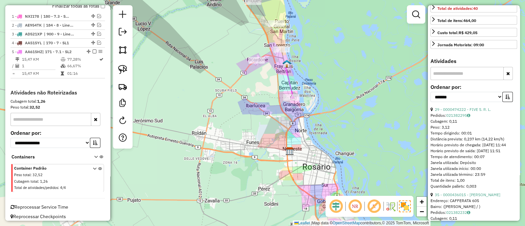
scroll to position [249, 0]
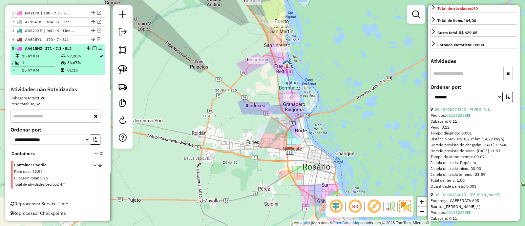
click at [92, 48] on em at bounding box center [94, 48] width 4 height 4
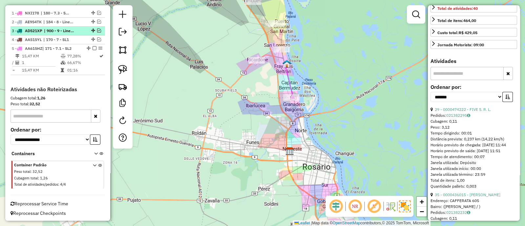
scroll to position [227, 0]
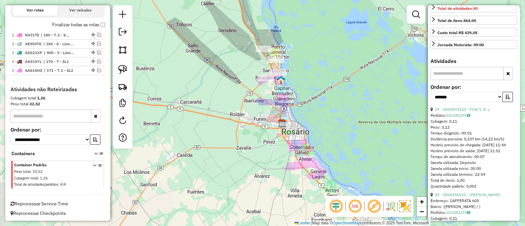
drag, startPoint x: 256, startPoint y: 100, endPoint x: 259, endPoint y: 142, distance: 42.4
click at [259, 142] on div "Janela de atendimento Grade de atendimento Capacidade Transportadoras Veículos …" at bounding box center [262, 113] width 525 height 226
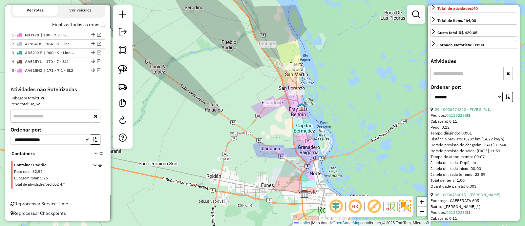
click at [309, 159] on div "Janela de atendimento Grade de atendimento Capacidade Transportadoras Veículos …" at bounding box center [262, 113] width 525 height 226
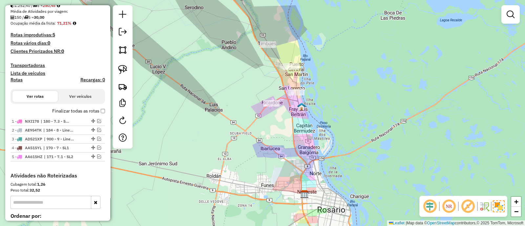
scroll to position [63, 0]
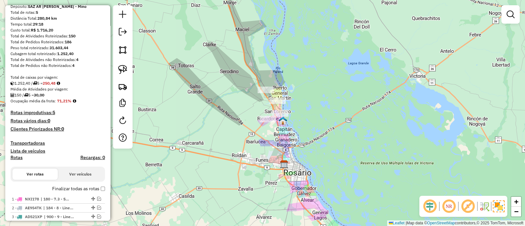
drag, startPoint x: 307, startPoint y: 136, endPoint x: 270, endPoint y: 141, distance: 37.3
click at [270, 141] on div "Janela de atendimento Grade de atendimento Capacidade Transportadoras Veículos …" at bounding box center [262, 113] width 525 height 226
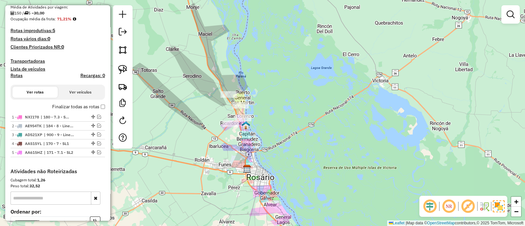
scroll to position [186, 0]
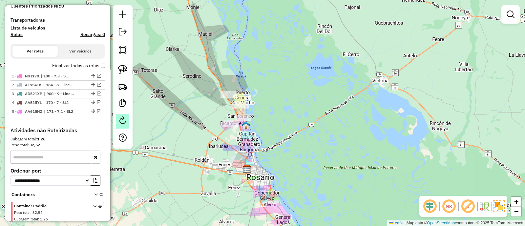
click at [120, 121] on em at bounding box center [123, 120] width 8 height 8
select select "*"
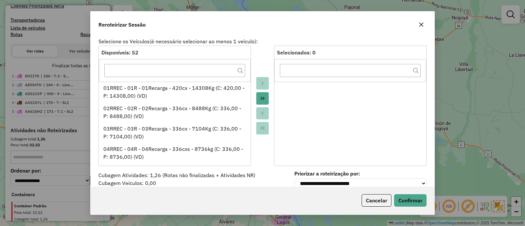
click at [419, 24] on icon "button" at bounding box center [420, 24] width 5 height 5
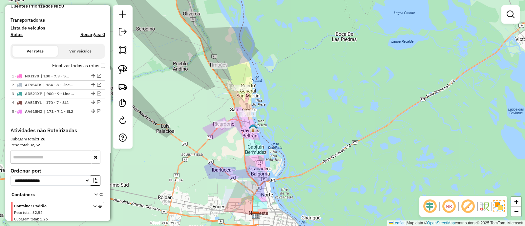
drag, startPoint x: 242, startPoint y: 141, endPoint x: 241, endPoint y: 129, distance: 11.9
click at [241, 129] on div "Janela de atendimento Grade de atendimento Capacidade Transportadoras Veículos …" at bounding box center [262, 113] width 525 height 226
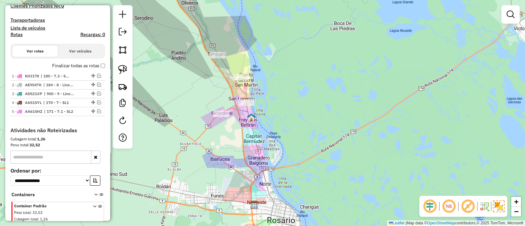
click at [191, 95] on div "Janela de atendimento Grade de atendimento Capacidade Transportadoras Veículos …" at bounding box center [262, 113] width 525 height 226
